Goal: Register for event/course

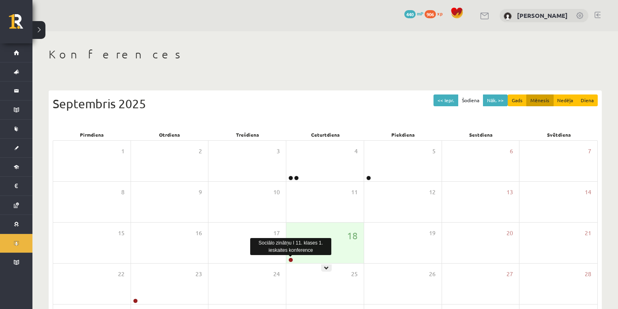
scroll to position [78, 0]
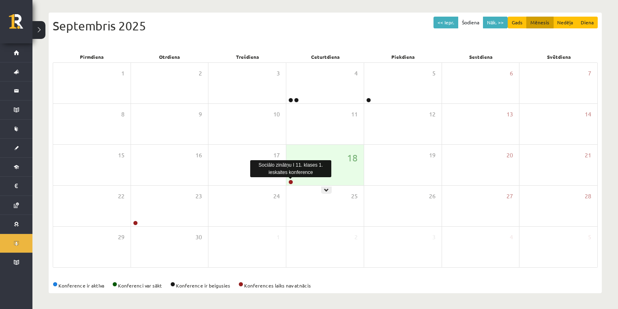
click at [293, 180] on link at bounding box center [290, 182] width 5 height 5
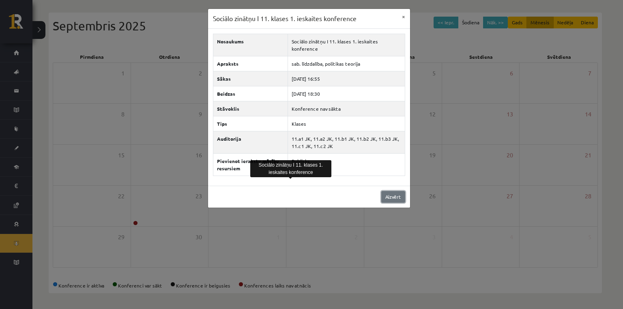
click at [387, 198] on link "Aizvērt" at bounding box center [393, 197] width 24 height 12
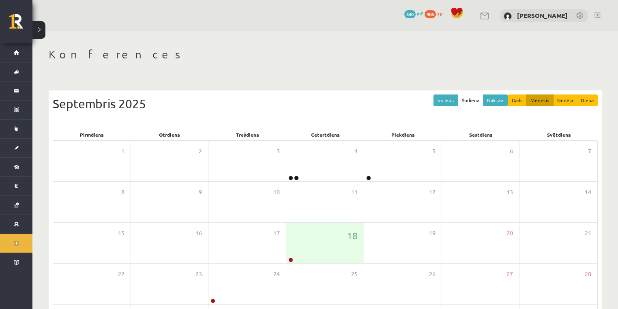
scroll to position [78, 0]
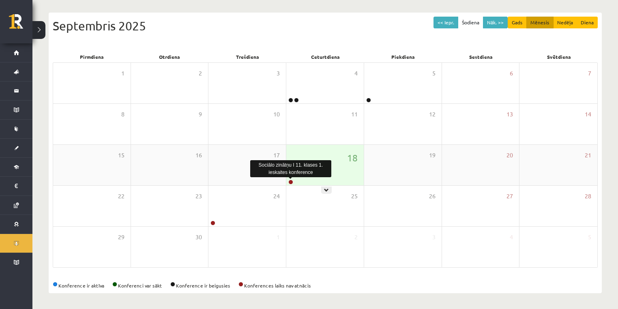
click at [290, 182] on link at bounding box center [290, 182] width 5 height 5
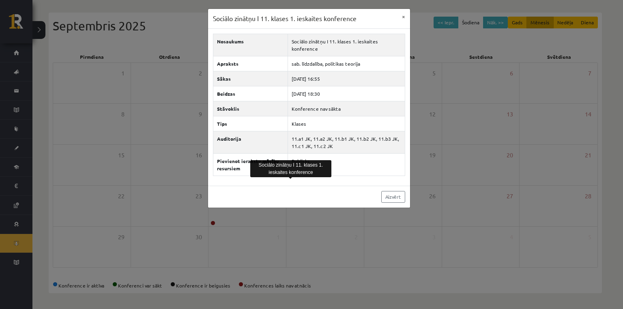
click at [289, 215] on div "Sociālo zinātņu I 11. klases 1. ieskaites konference × Nosaukums Sociālo zinātņ…" at bounding box center [311, 154] width 623 height 309
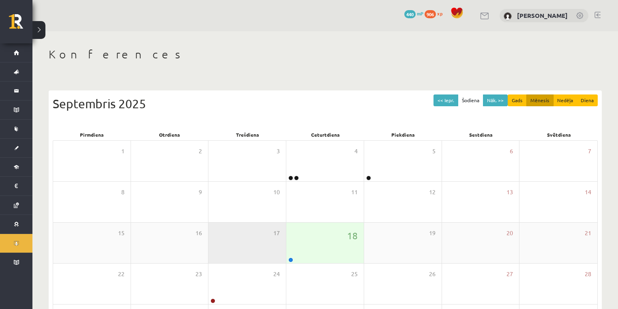
scroll to position [78, 0]
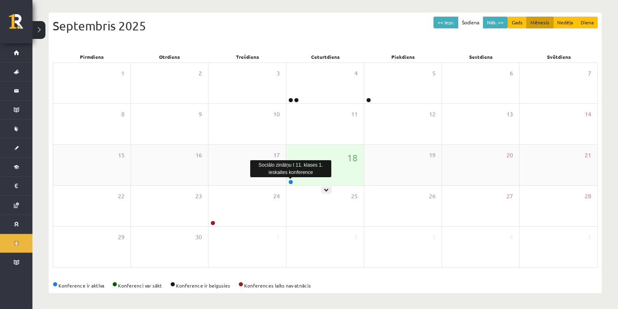
click at [292, 182] on link at bounding box center [290, 182] width 5 height 5
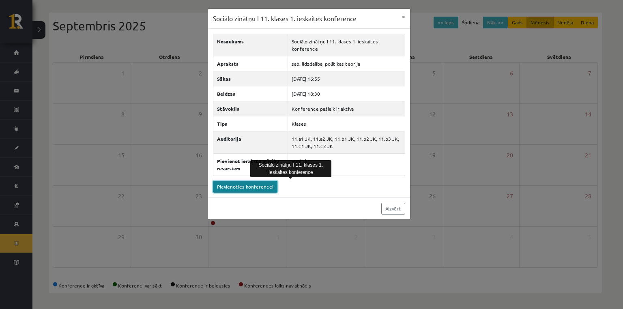
click at [265, 185] on link "Pievienoties konferencei" at bounding box center [245, 187] width 65 height 12
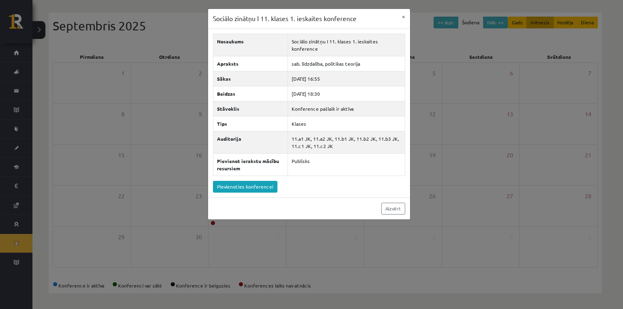
click at [78, 19] on div "Sociālo zinātņu I 11. klases 1. ieskaites konference × Nosaukums Sociālo zinātņ…" at bounding box center [311, 154] width 623 height 309
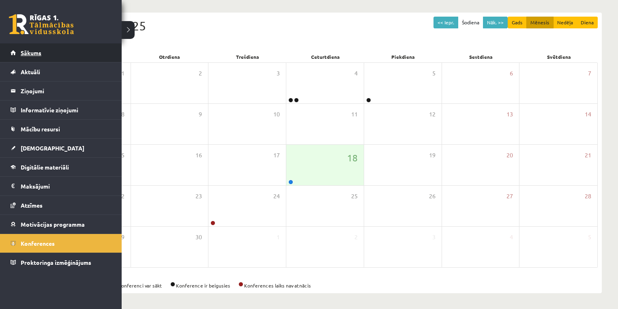
click at [19, 59] on link "Sākums" at bounding box center [61, 52] width 101 height 19
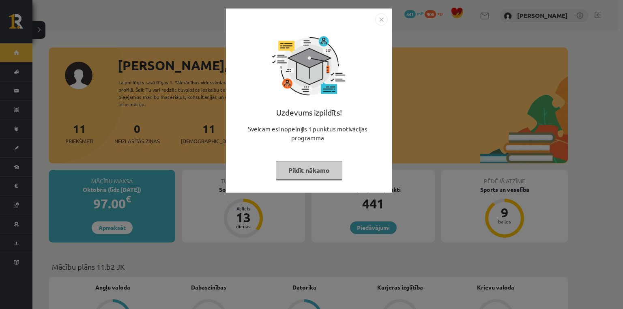
click at [285, 174] on button "Pildīt nākamo" at bounding box center [309, 170] width 67 height 19
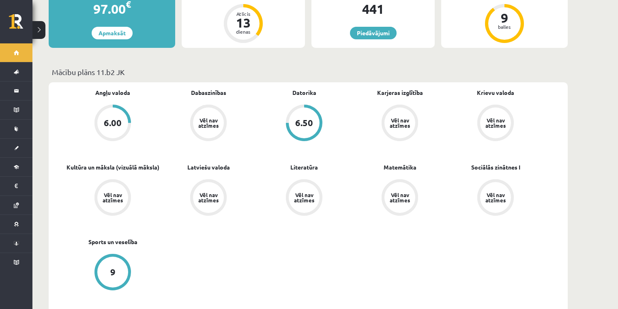
scroll to position [216, 0]
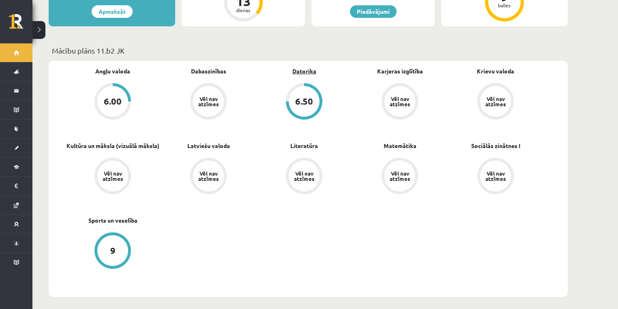
click at [305, 67] on link "Datorika" at bounding box center [305, 71] width 24 height 9
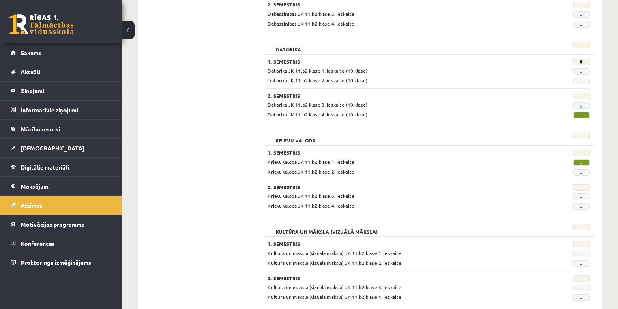
scroll to position [325, 0]
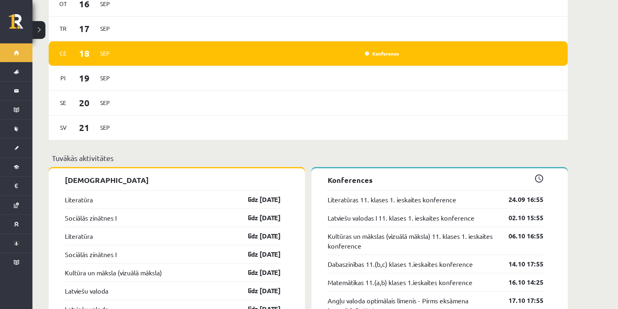
scroll to position [619, 0]
